Goal: Check status: Check status

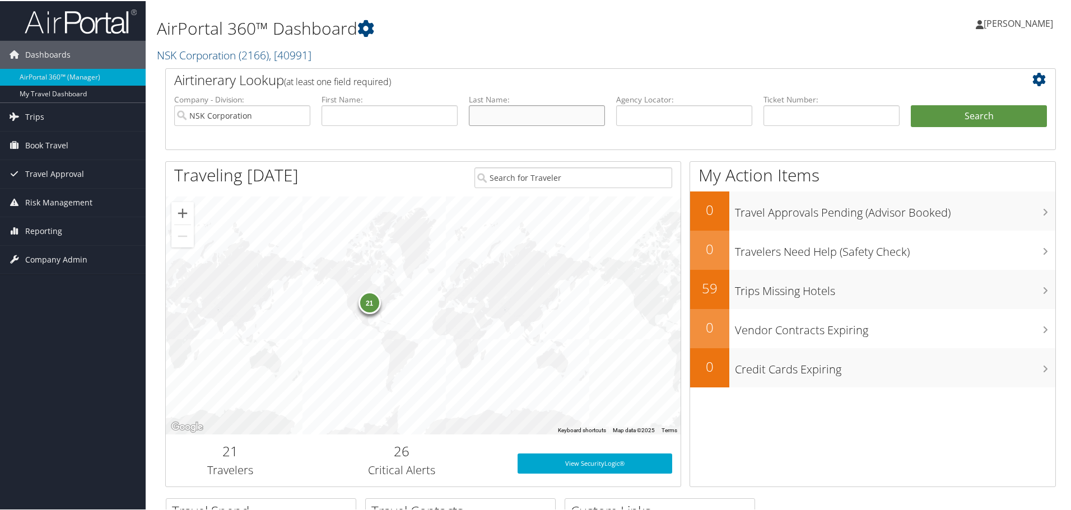
click at [492, 124] on input "text" at bounding box center [537, 114] width 136 height 21
type input "[PERSON_NAME]"
click at [938, 120] on button "Search" at bounding box center [979, 115] width 136 height 22
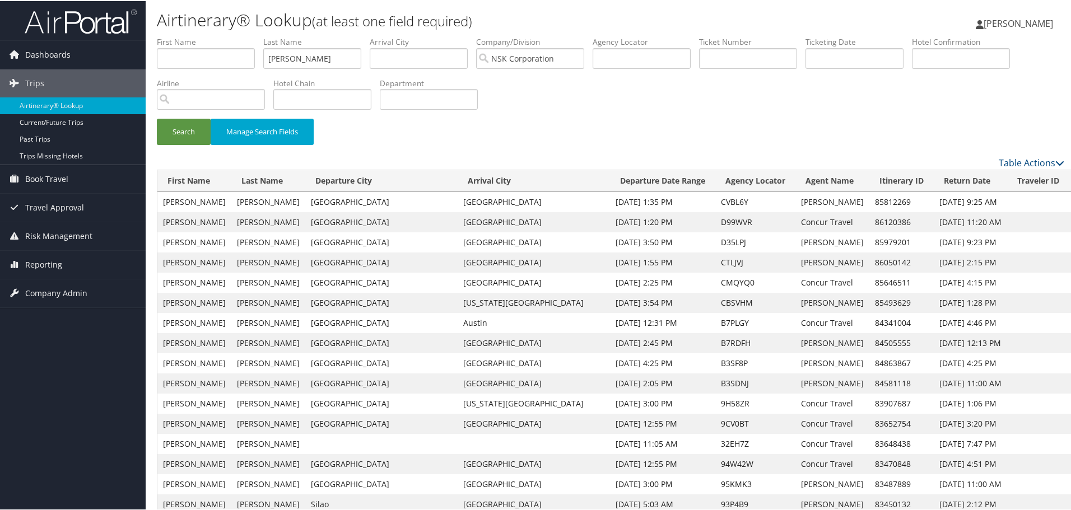
click at [1075, 241] on link "View" at bounding box center [1083, 241] width 17 height 11
click at [318, 53] on input "[PERSON_NAME]" at bounding box center [312, 57] width 98 height 21
drag, startPoint x: 318, startPoint y: 53, endPoint x: 223, endPoint y: 50, distance: 94.7
click at [223, 35] on ul "First Name Last Name [PERSON_NAME] Departure City Arrival City Company/Division…" at bounding box center [610, 35] width 907 height 0
click at [321, 96] on input "text" at bounding box center [322, 98] width 98 height 21
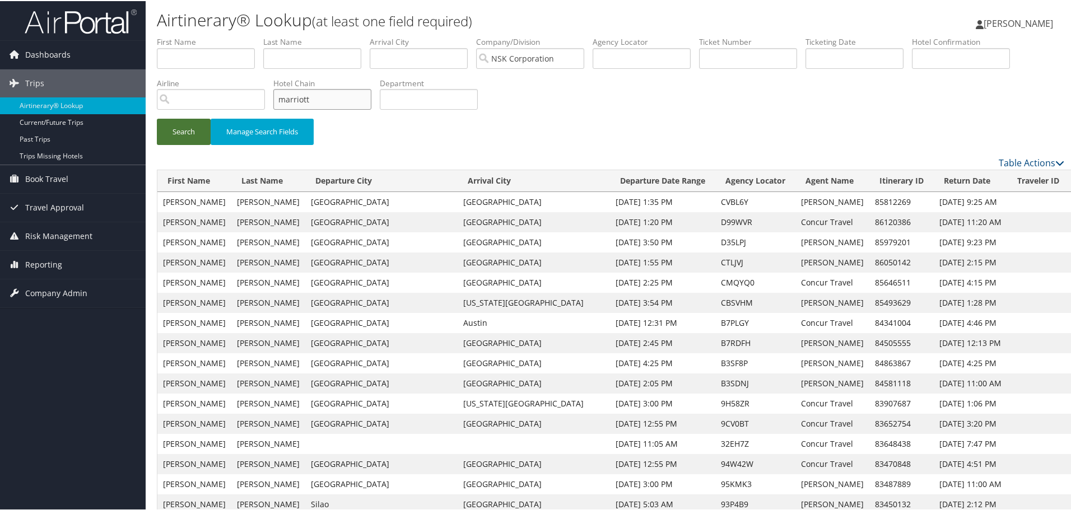
type input "marriott"
click at [188, 128] on button "Search" at bounding box center [184, 131] width 54 height 26
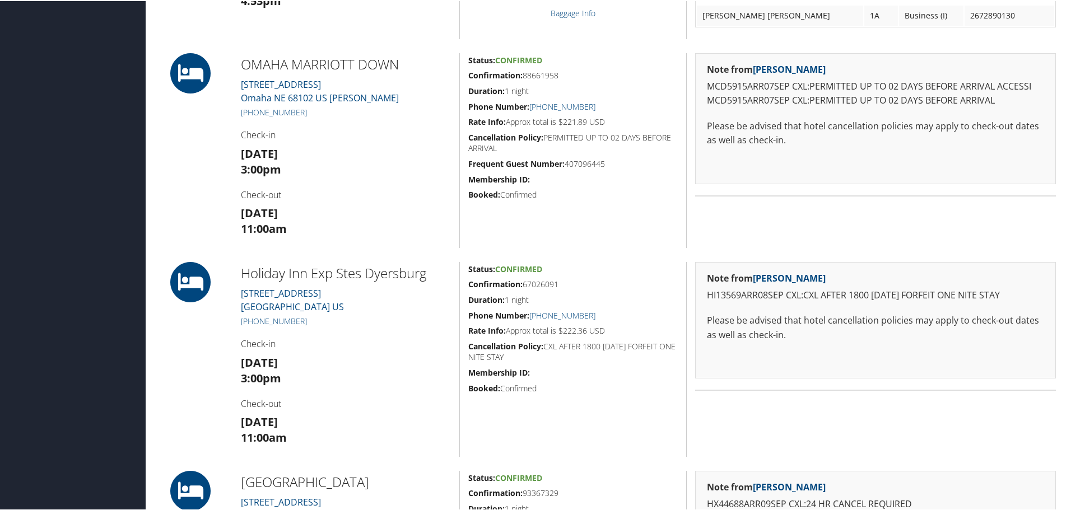
scroll to position [560, 0]
